Goal: Task Accomplishment & Management: Manage account settings

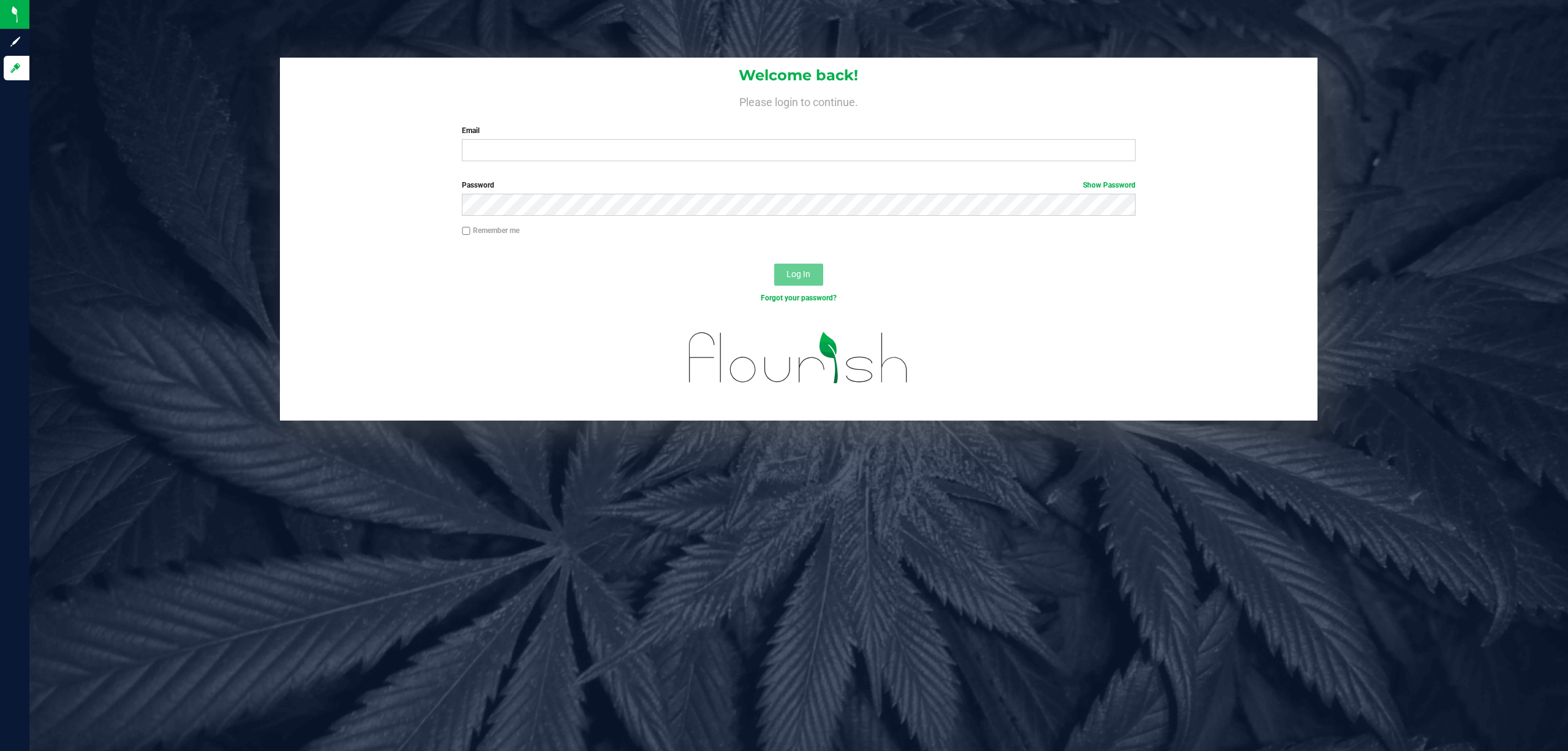
click at [620, 138] on div "Email Required Please format your email correctly." at bounding box center [799, 143] width 692 height 36
click at [619, 156] on input "Email" at bounding box center [799, 150] width 674 height 22
type input "[EMAIL_ADDRESS][DOMAIN_NAME]"
click at [774, 264] on button "Log In" at bounding box center [798, 275] width 49 height 22
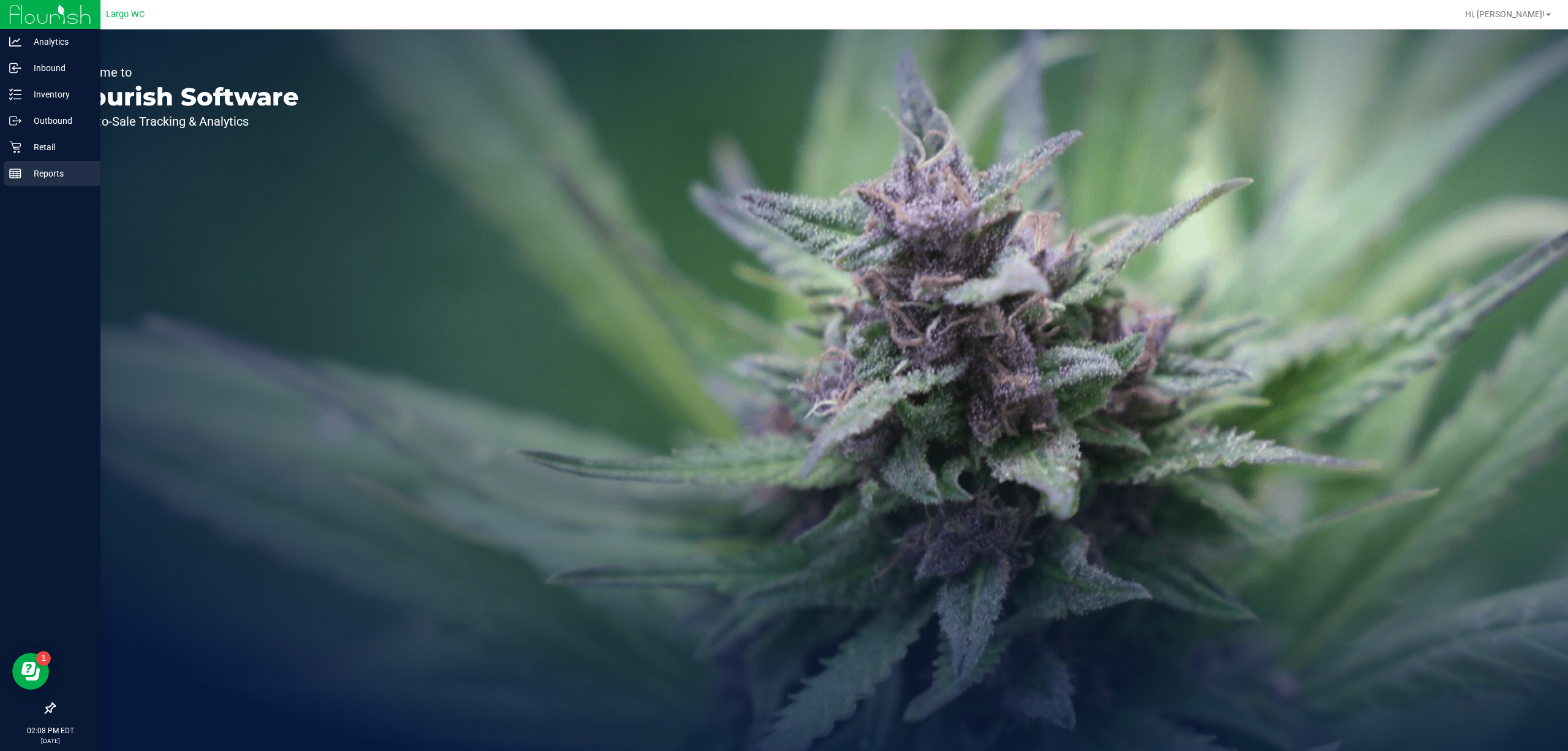
click at [36, 167] on p "Reports" at bounding box center [58, 173] width 73 height 14
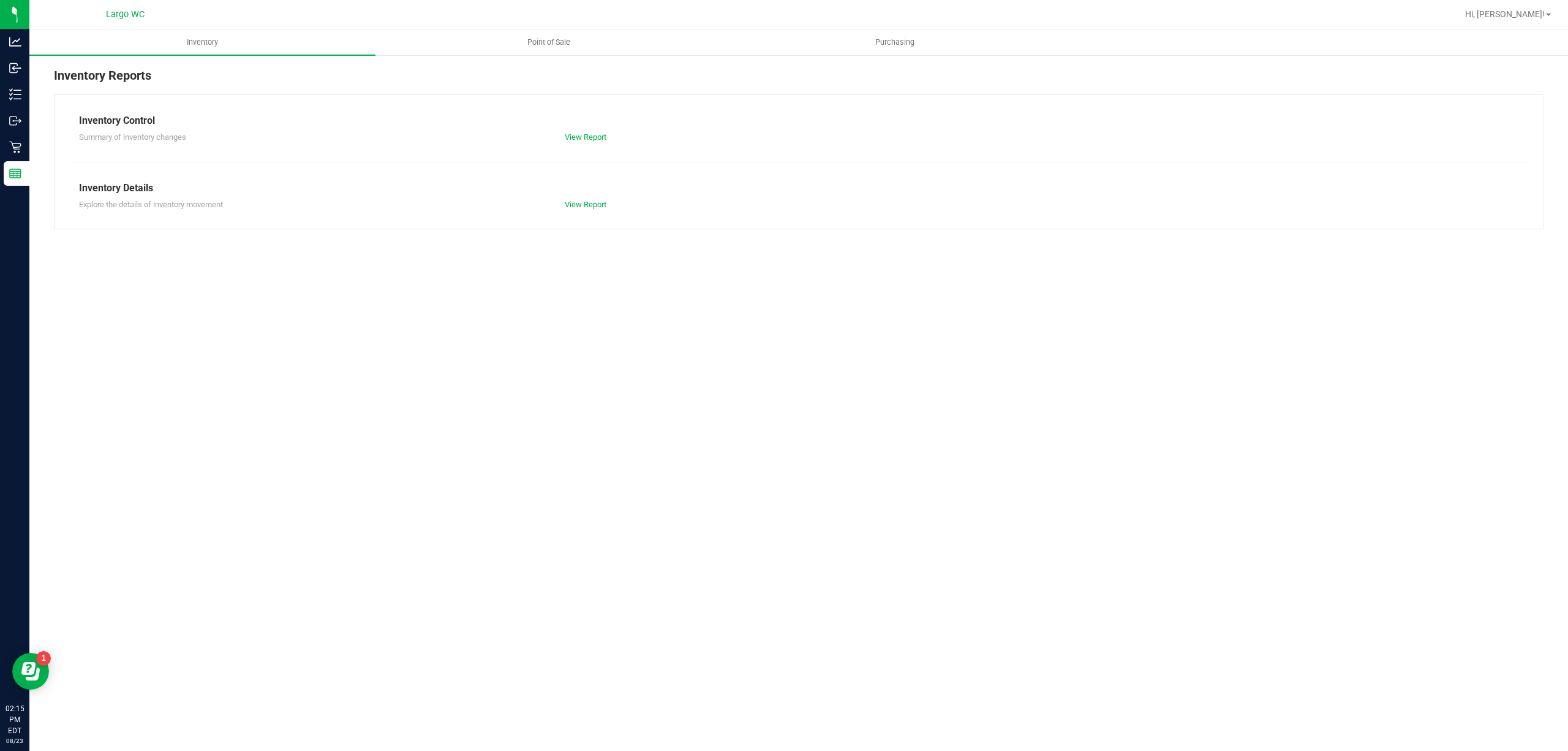
click at [535, 25] on div at bounding box center [839, 14] width 1238 height 24
click at [535, 32] on uib-tab-heading "Point of Sale" at bounding box center [548, 43] width 345 height 25
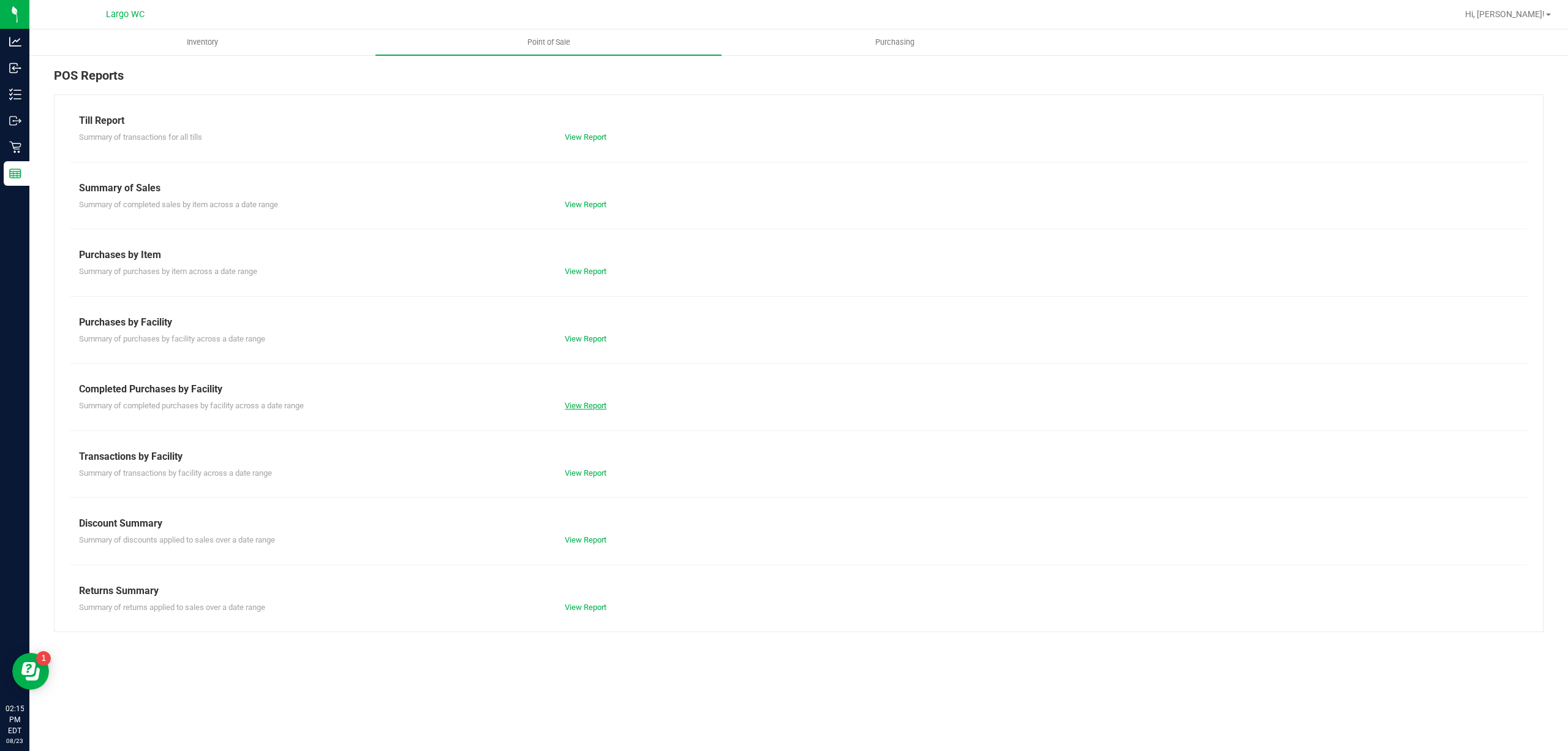
click at [583, 402] on link "View Report" at bounding box center [585, 405] width 42 height 9
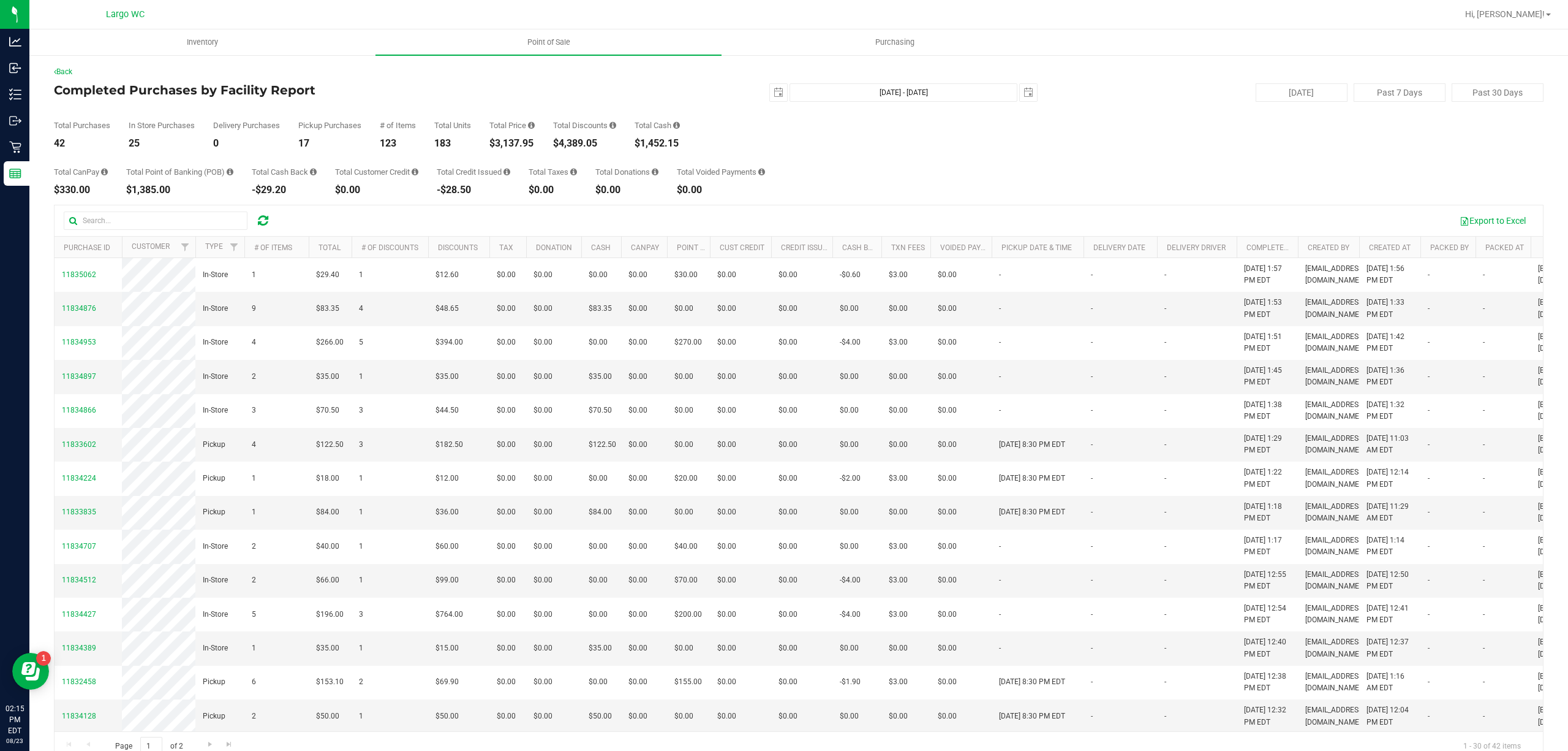
click at [506, 143] on div "$3,137.95" at bounding box center [512, 143] width 45 height 10
click at [543, 44] on span "Point of Sale" at bounding box center [548, 43] width 76 height 11
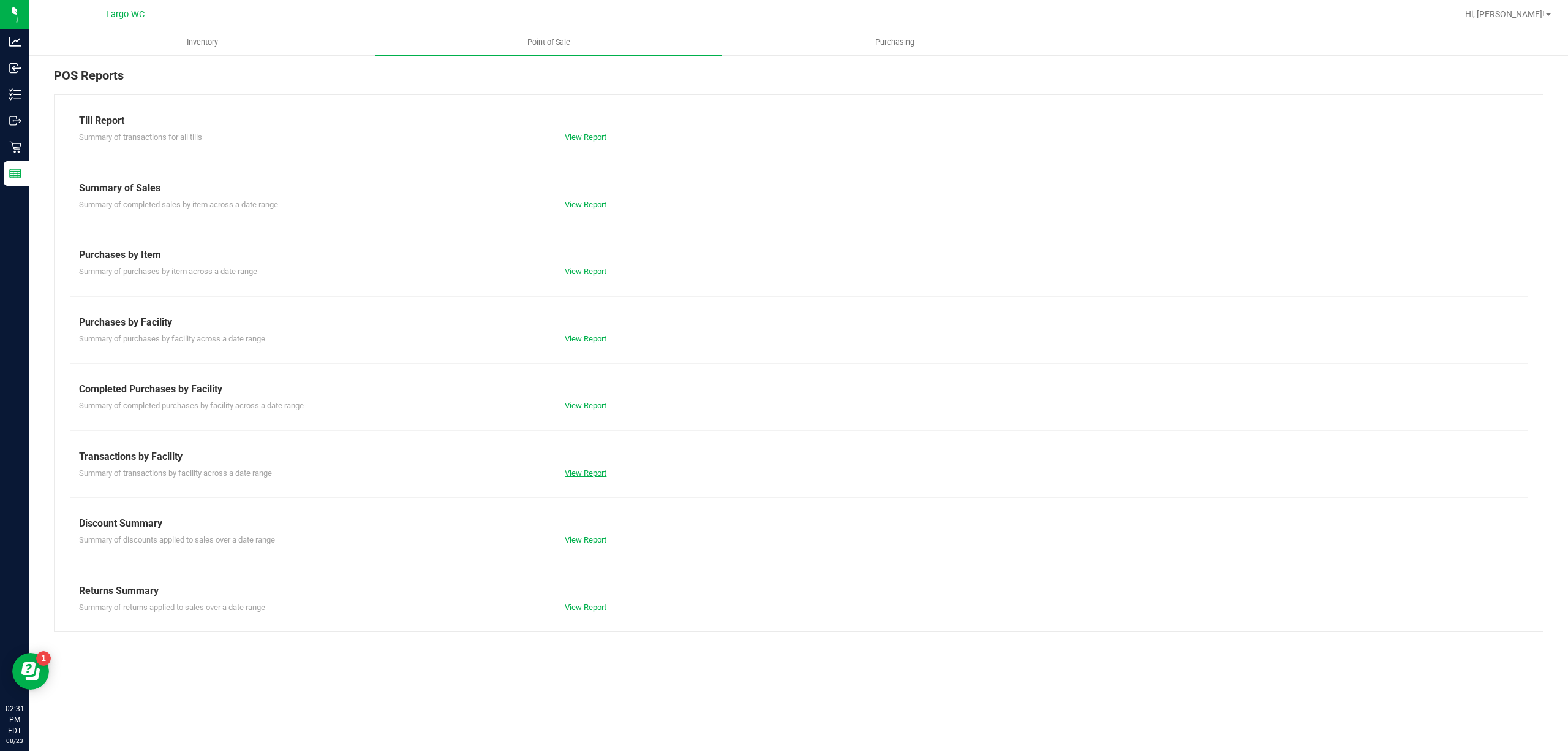
click at [591, 474] on link "View Report" at bounding box center [585, 472] width 42 height 9
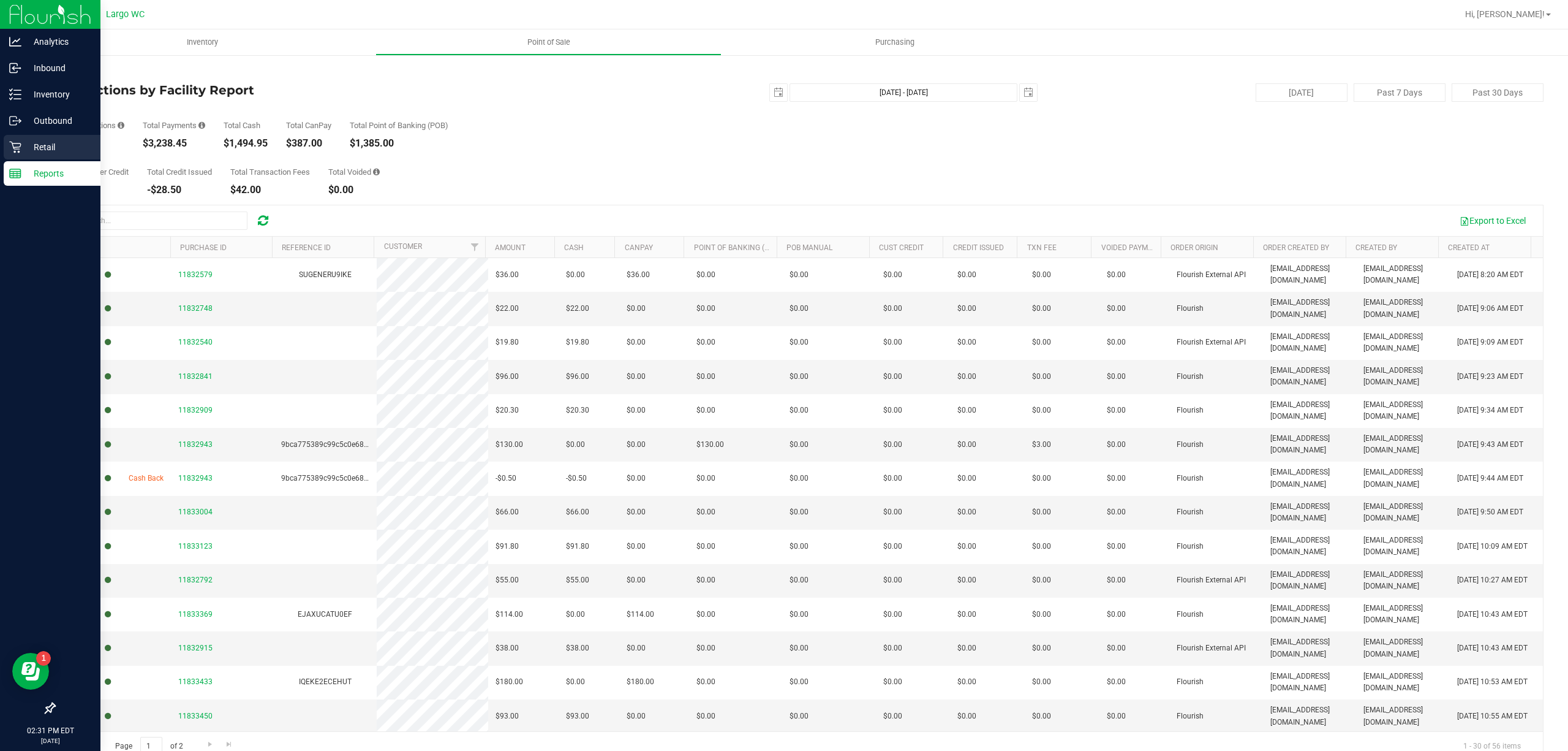
click at [45, 148] on p "Retail" at bounding box center [58, 147] width 73 height 14
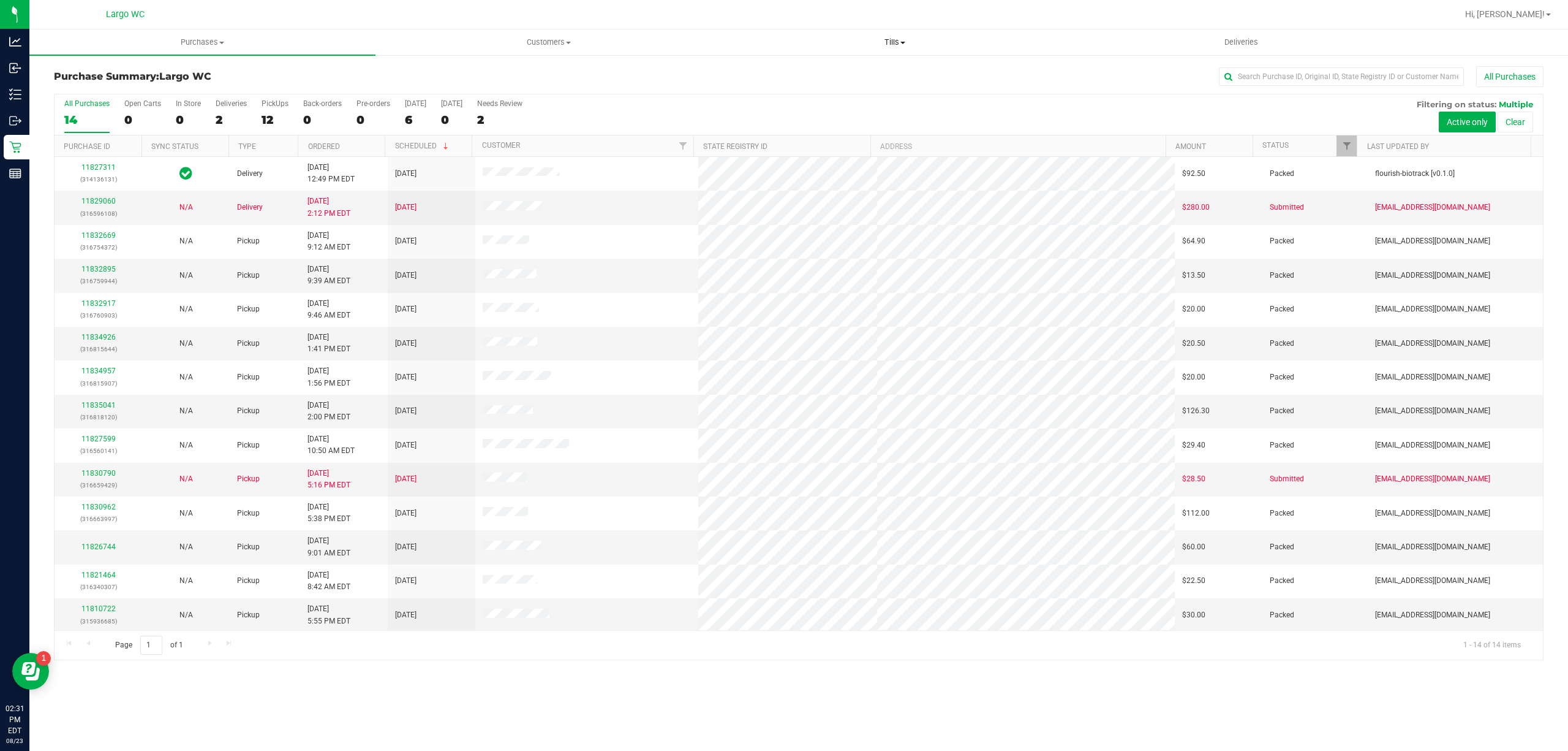
click at [902, 32] on uib-tab-heading "Tills Manage tills Reconcile e-payments" at bounding box center [894, 43] width 345 height 25
click at [702, 89] on div "Purchase Summary: Largo WC All Purchases" at bounding box center [799, 79] width 1490 height 27
click at [214, 39] on span "Purchases" at bounding box center [202, 43] width 345 height 11
click at [520, 84] on div "Purchase Summary: Largo WC All Purchases" at bounding box center [799, 79] width 1490 height 27
click at [273, 125] on div "12" at bounding box center [274, 119] width 27 height 14
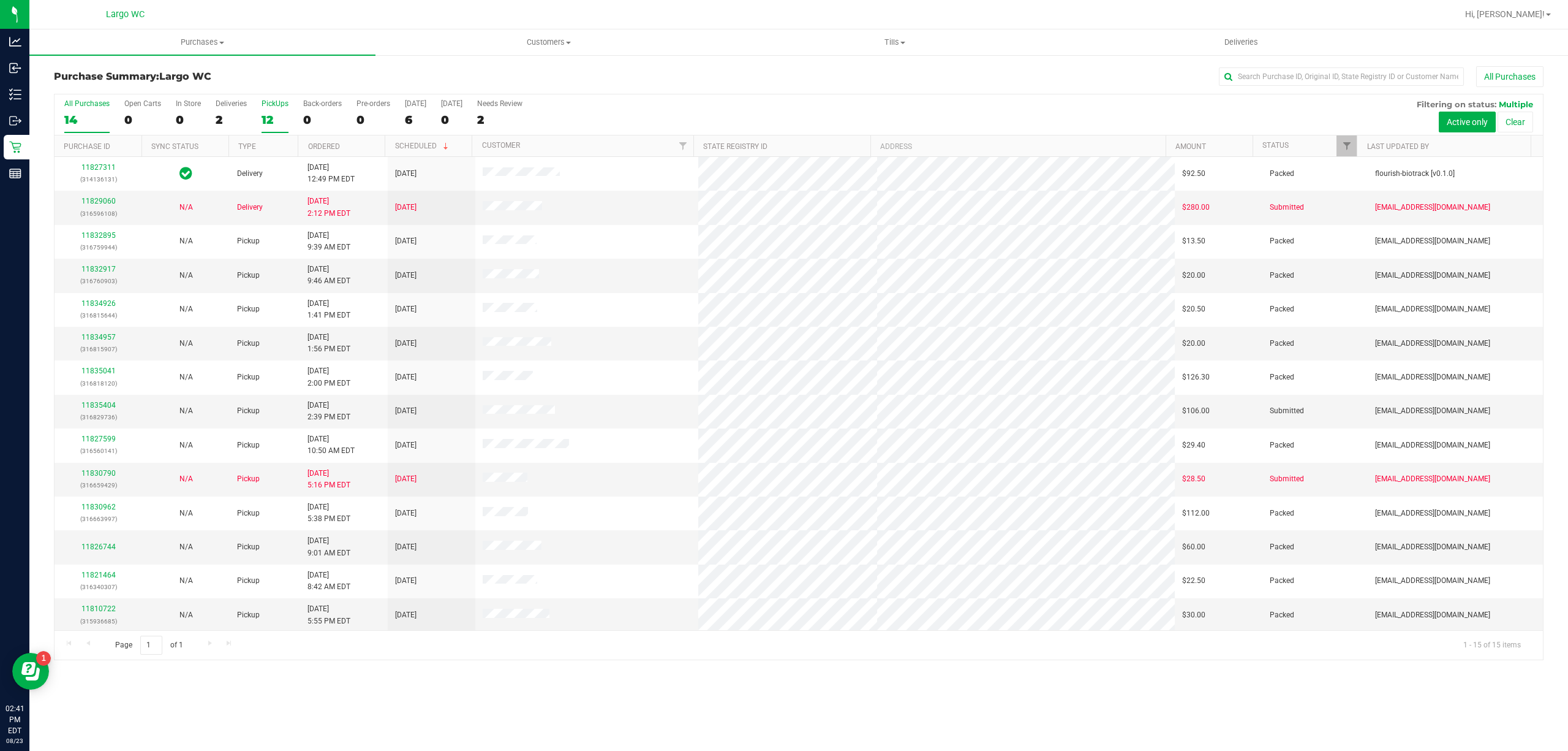
click at [0, 0] on input "PickUps 12" at bounding box center [0, 0] width 0 height 0
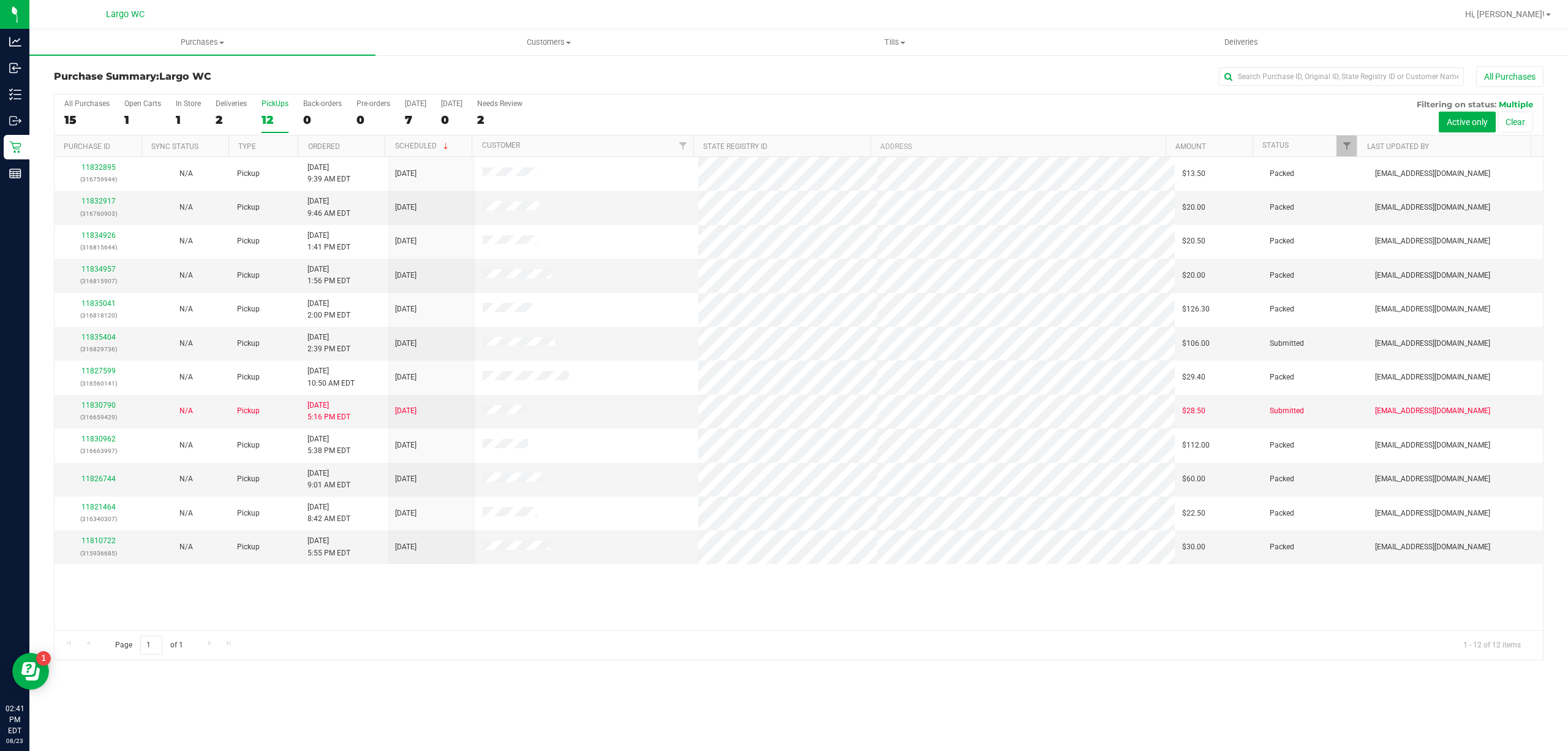
click at [201, 117] on div "All Purchases 15 Open Carts 1 In Store 1 Deliveries 2 PickUps 12 Back-orders 0 …" at bounding box center [798, 115] width 1488 height 41
drag, startPoint x: 201, startPoint y: 117, endPoint x: 191, endPoint y: 116, distance: 10.0
click at [201, 117] on div "All Purchases 15 Open Carts 1 In Store 1 Deliveries 2 PickUps 12 Back-orders 0 …" at bounding box center [798, 115] width 1488 height 41
click at [191, 116] on div "1" at bounding box center [188, 119] width 25 height 14
click at [0, 0] on input "In Store 1" at bounding box center [0, 0] width 0 height 0
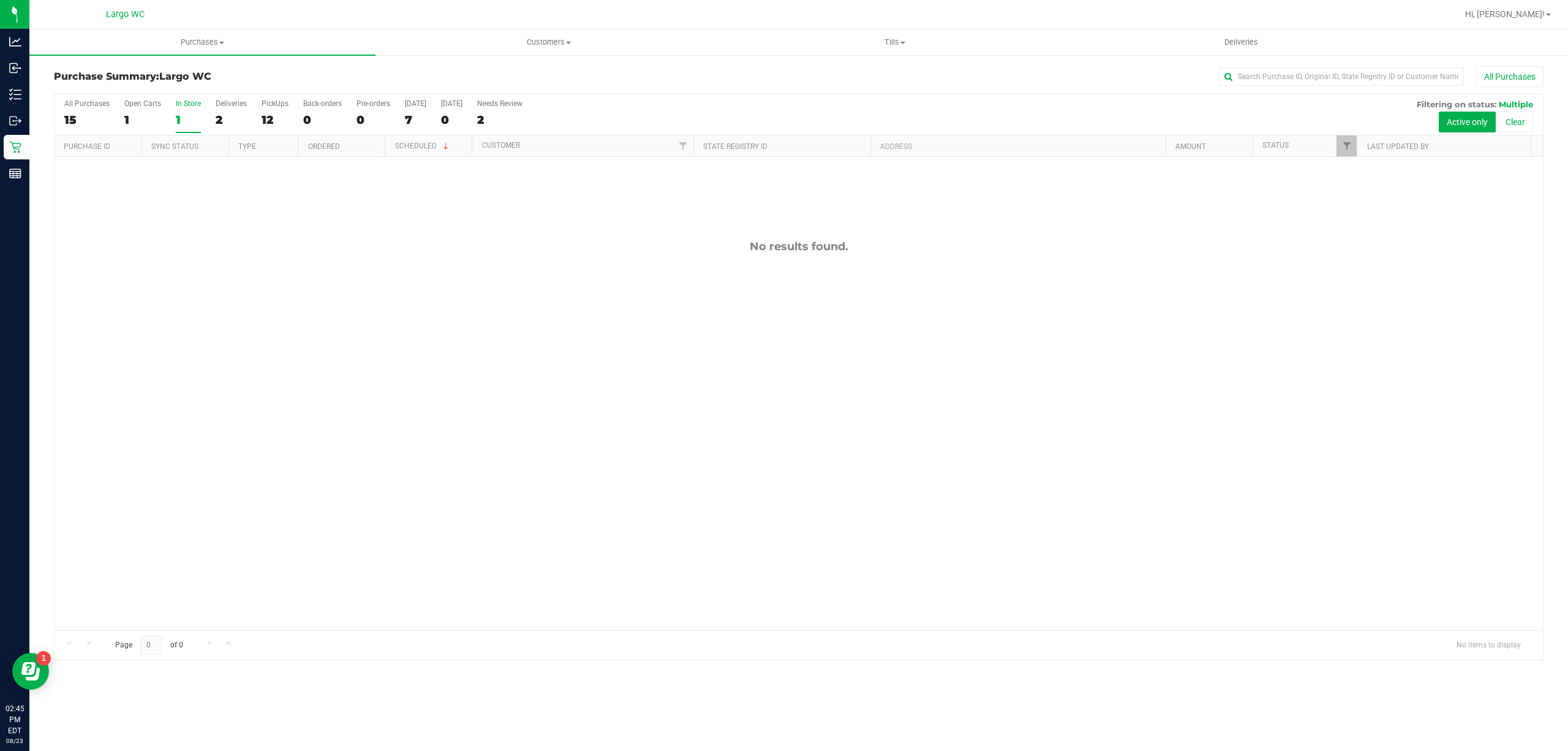
click at [258, 114] on div "All Purchases 15 Open Carts 1 In Store 1 Deliveries 2 PickUps 12 Back-orders 0 …" at bounding box center [798, 115] width 1488 height 41
click at [272, 120] on div "12" at bounding box center [274, 119] width 27 height 14
click at [0, 0] on input "PickUps 12" at bounding box center [0, 0] width 0 height 0
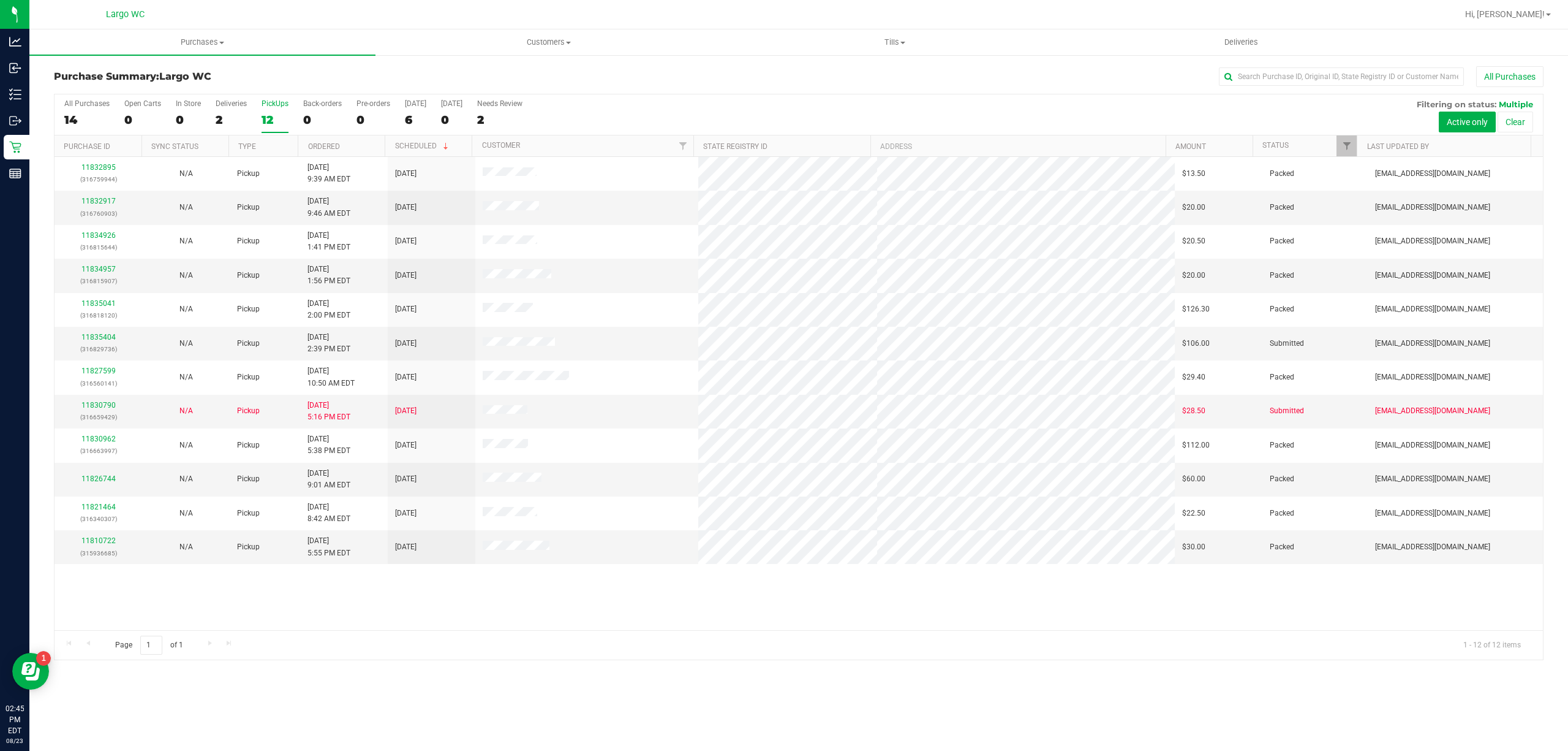
click at [288, 117] on div "12" at bounding box center [274, 119] width 27 height 14
click at [0, 0] on input "PickUps 12" at bounding box center [0, 0] width 0 height 0
click at [351, 72] on h3 "Purchase Summary: Largo WC" at bounding box center [303, 77] width 497 height 11
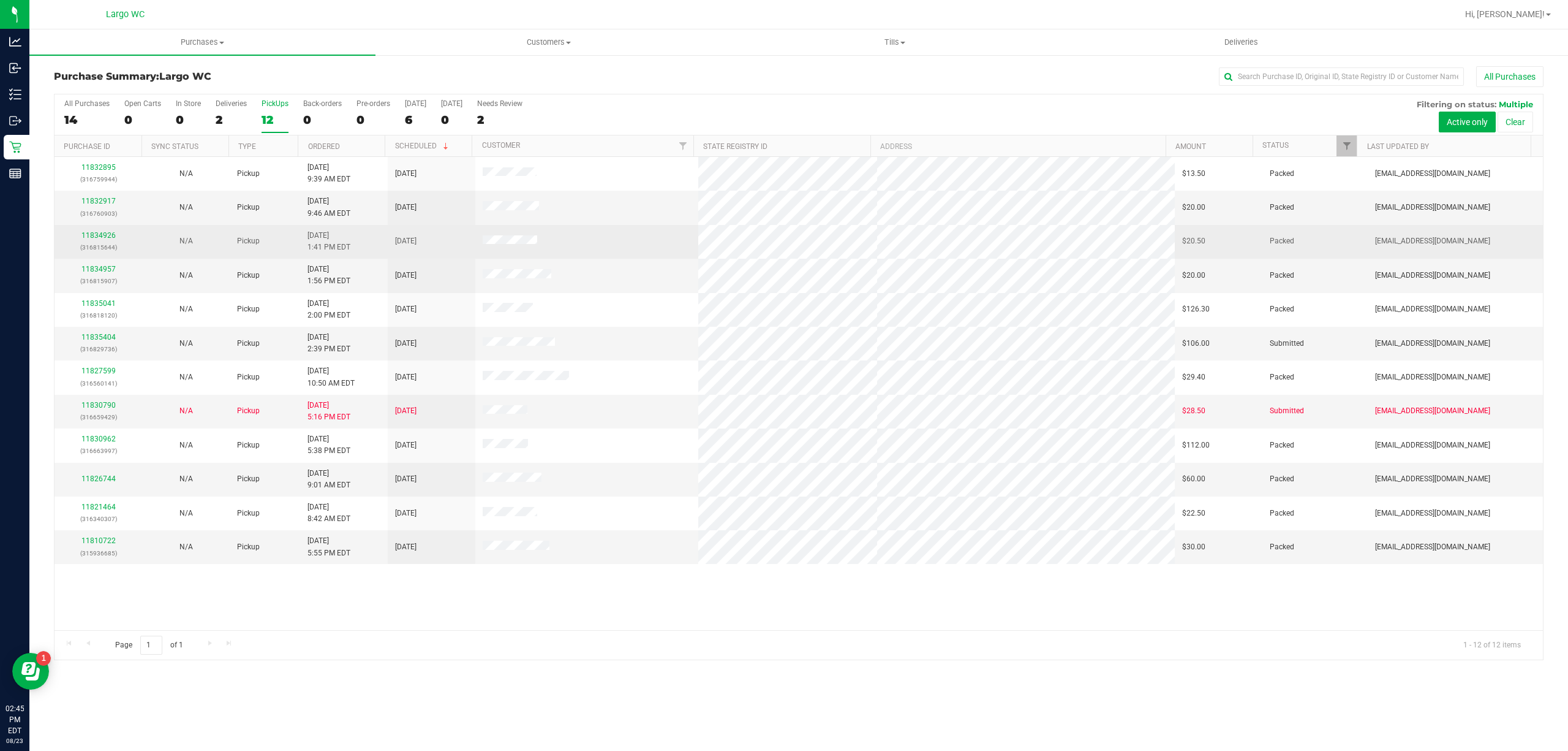
click at [513, 243] on tr "11834926 (316815644) N/A Pickup 8/23/2025 1:41 PM EDT 8/23/2025 $20.50 Packed r…" at bounding box center [798, 242] width 1488 height 34
click at [548, 245] on td at bounding box center [587, 242] width 224 height 34
drag, startPoint x: 474, startPoint y: 243, endPoint x: 543, endPoint y: 246, distance: 69.1
click at [542, 246] on td at bounding box center [587, 242] width 224 height 34
click at [549, 246] on td at bounding box center [587, 242] width 224 height 34
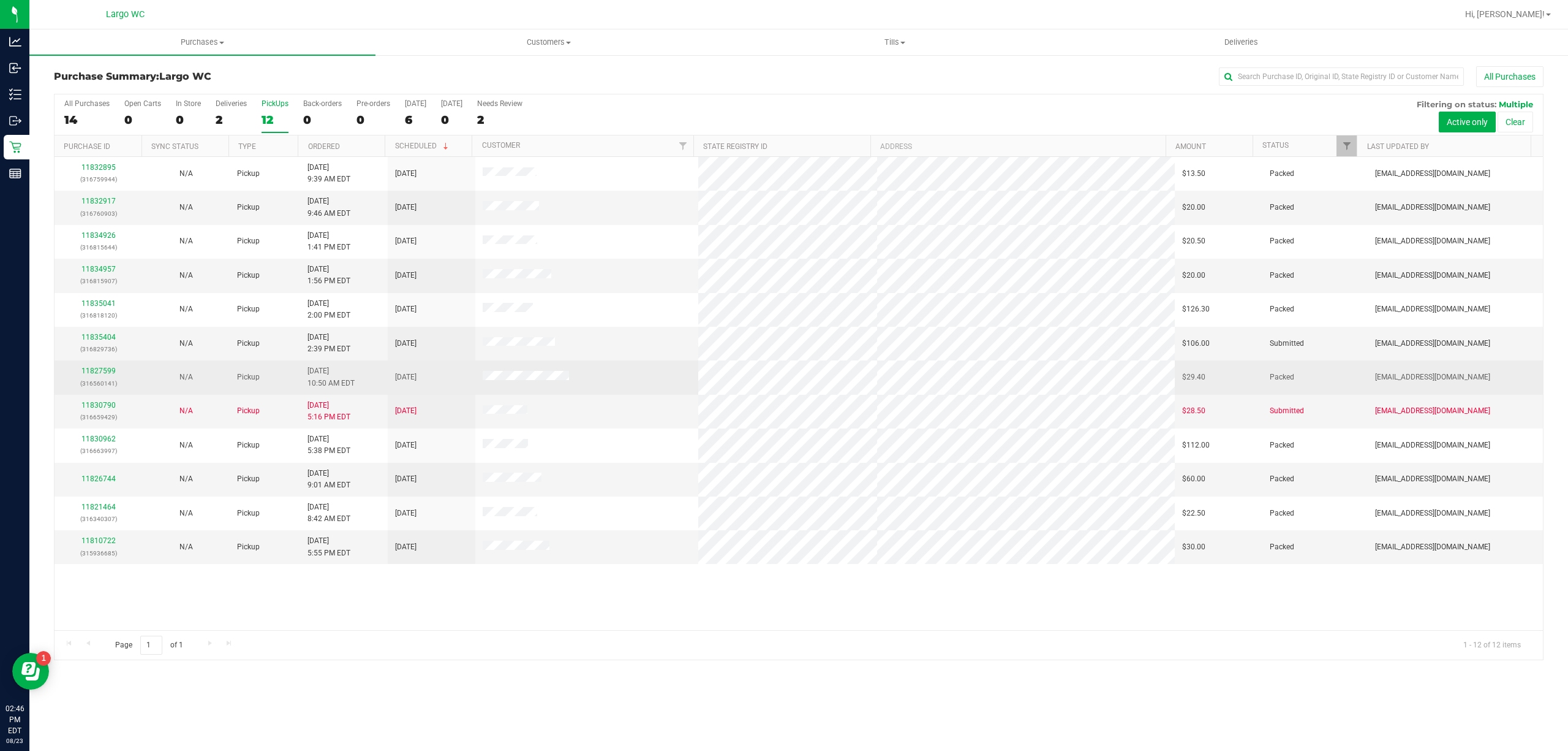
drag, startPoint x: 443, startPoint y: 385, endPoint x: 596, endPoint y: 385, distance: 153.0
click at [594, 385] on tr "11827599 (316560141) N/A Pickup 8/22/2025 10:50 AM EDT 8/22/2025 $29.40 Packed …" at bounding box center [798, 377] width 1488 height 34
click at [598, 385] on td at bounding box center [587, 377] width 224 height 34
